Goal: Check status: Check status

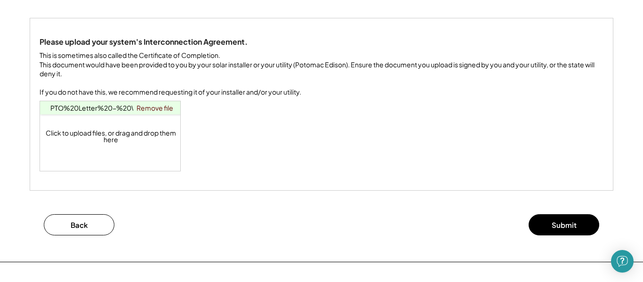
scroll to position [109, 0]
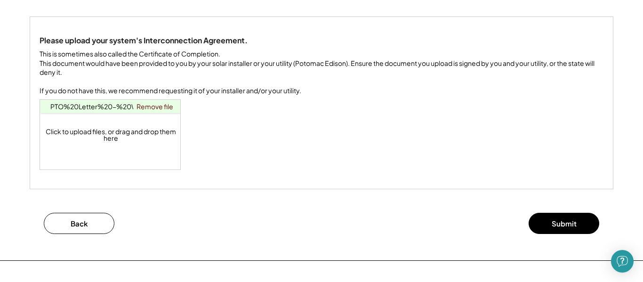
click at [125, 142] on div "Click to upload files, or drag and drop them here" at bounding box center [110, 135] width 141 height 70
click at [100, 150] on div "Click to upload files, or drag and drop them here" at bounding box center [110, 135] width 141 height 70
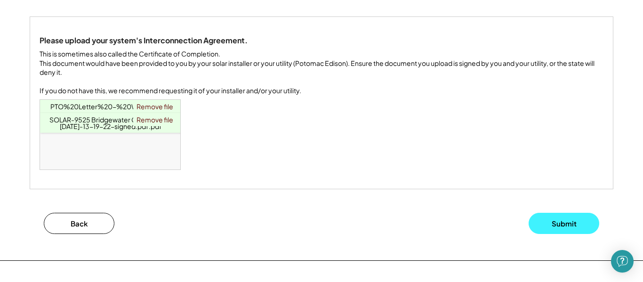
click at [542, 229] on button "Submit" at bounding box center [563, 223] width 71 height 21
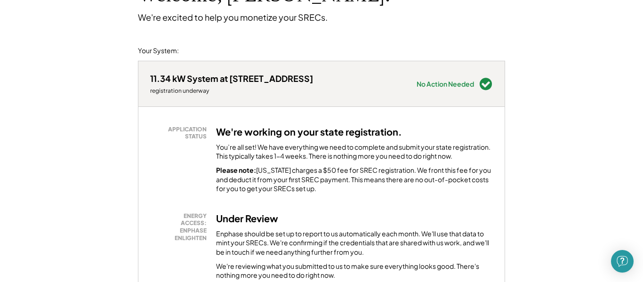
scroll to position [80, 0]
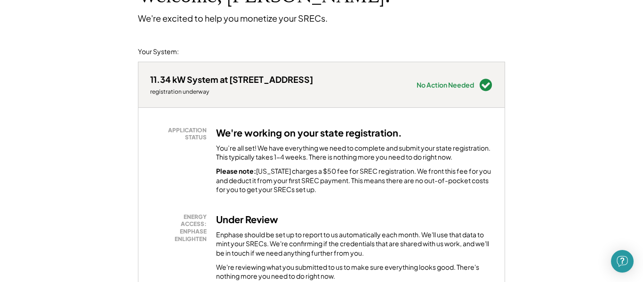
click at [255, 134] on h3 "We're working on your state registration." at bounding box center [309, 133] width 186 height 12
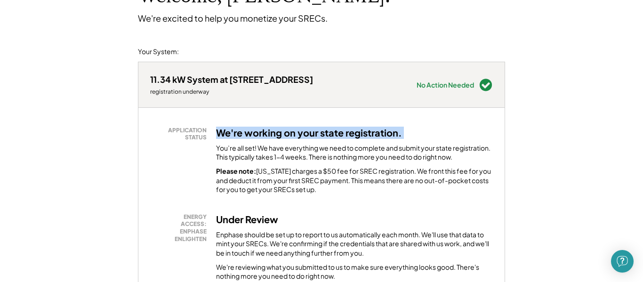
click at [255, 134] on h3 "We're working on your state registration." at bounding box center [309, 133] width 186 height 12
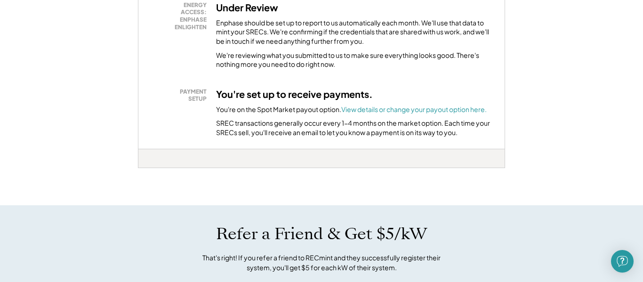
scroll to position [290, 0]
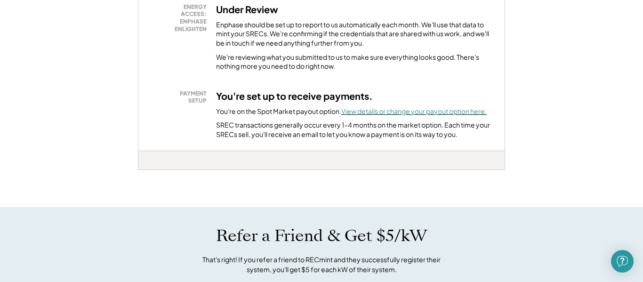
click at [382, 114] on font "View details or change your payout option here." at bounding box center [413, 111] width 145 height 8
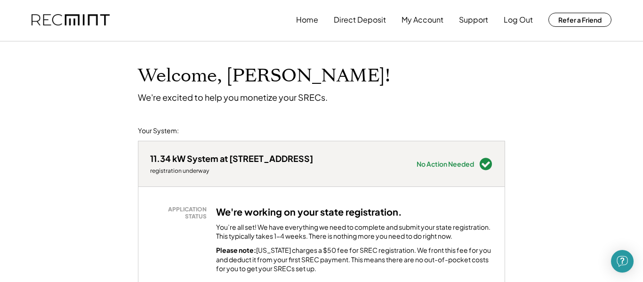
scroll to position [2, 0]
